Goal: Task Accomplishment & Management: Use online tool/utility

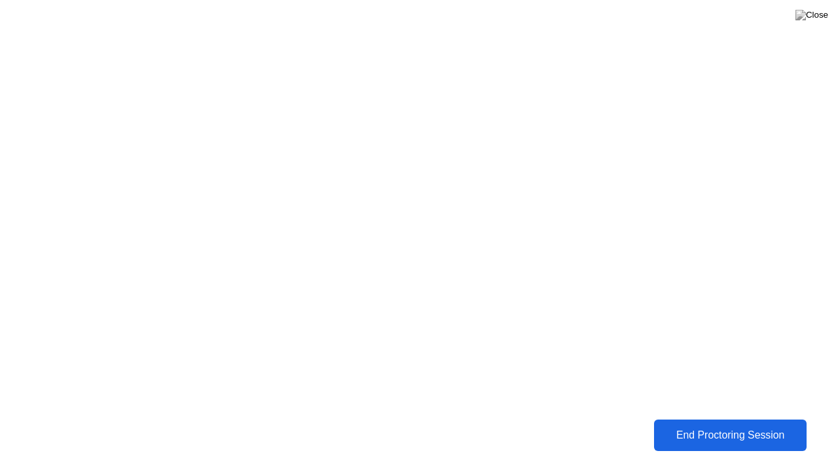
click at [725, 441] on div "End Proctoring Session" at bounding box center [731, 435] width 146 height 12
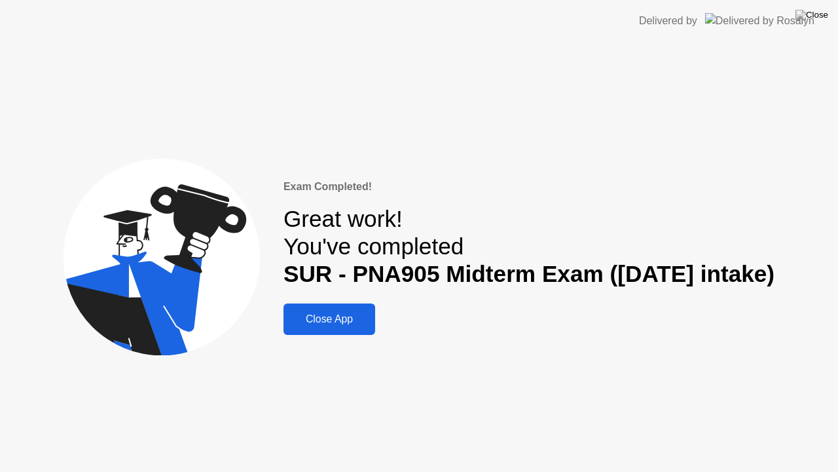
click at [325, 321] on div "Close App" at bounding box center [330, 319] width 84 height 12
